Goal: Information Seeking & Learning: Learn about a topic

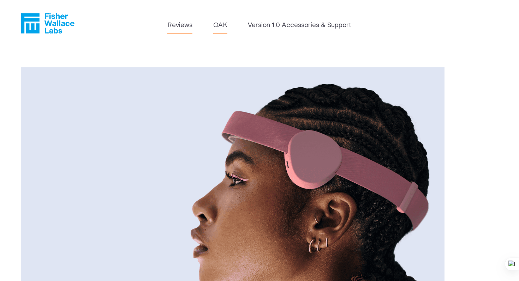
click at [173, 28] on link "Reviews" at bounding box center [179, 25] width 25 height 10
click at [214, 29] on link "OAK" at bounding box center [220, 25] width 14 height 10
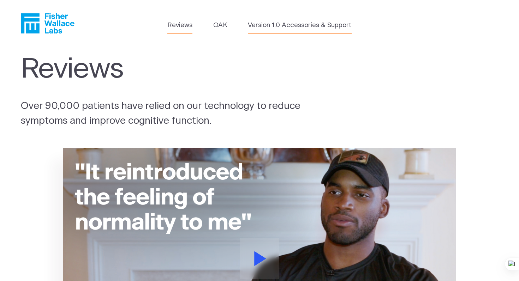
click at [278, 25] on link "Version 1.0 Accessories & Support" at bounding box center [300, 25] width 104 height 10
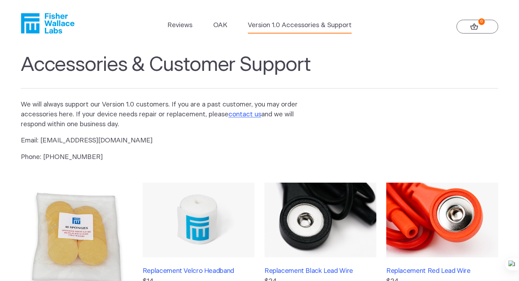
click at [39, 18] on icon "Fisher Wallace" at bounding box center [48, 23] width 54 height 20
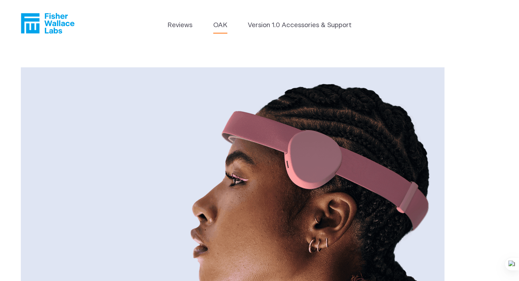
click at [222, 25] on link "OAK" at bounding box center [220, 25] width 14 height 10
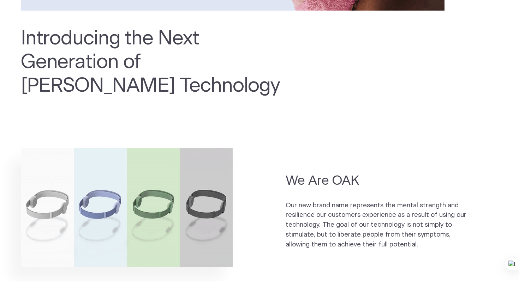
scroll to position [353, 0]
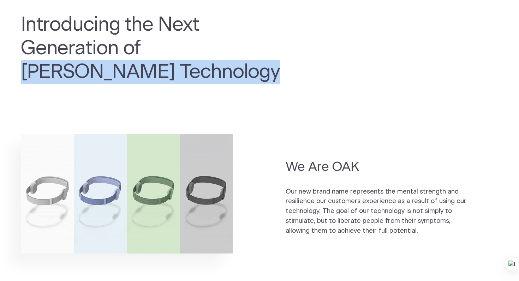
drag, startPoint x: 148, startPoint y: 46, endPoint x: 137, endPoint y: 85, distance: 41.2
